Goal: Task Accomplishment & Management: Use online tool/utility

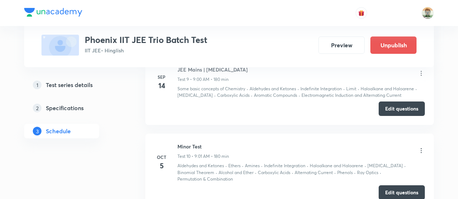
scroll to position [1119, 0]
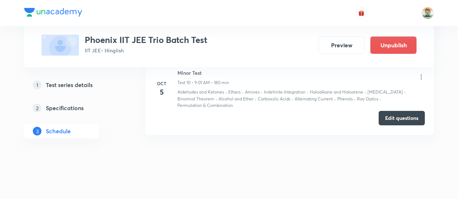
click at [398, 118] on button "Edit questions" at bounding box center [402, 118] width 46 height 14
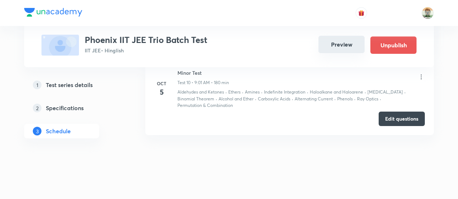
click at [326, 51] on button "Preview" at bounding box center [341, 44] width 46 height 17
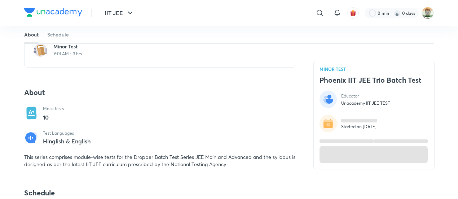
scroll to position [177, 0]
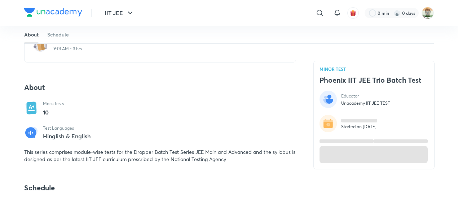
click at [101, 54] on div "Minor Test 9:01 AM • 3 hrs" at bounding box center [160, 46] width 272 height 34
